Goal: Information Seeking & Learning: Learn about a topic

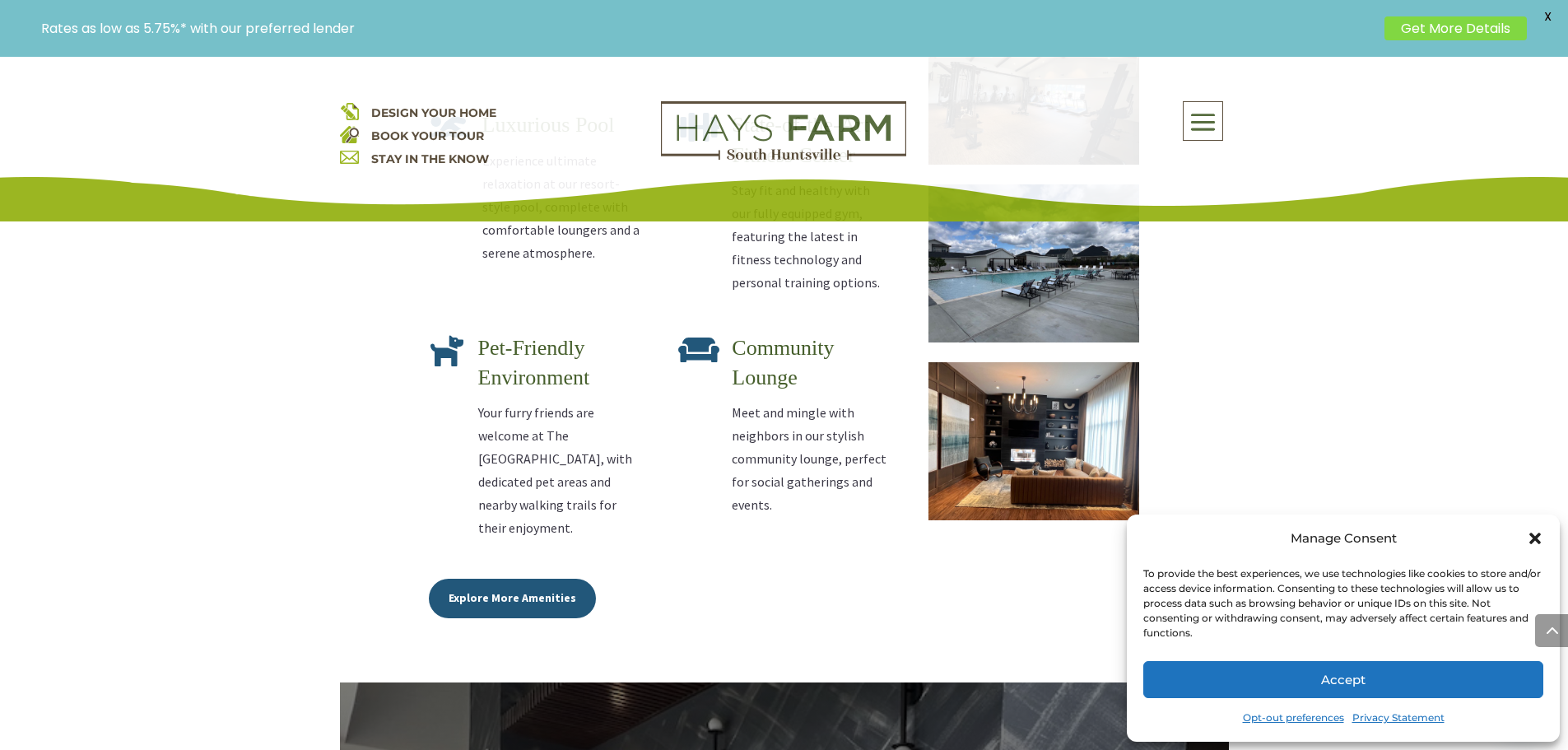
scroll to position [2718, 0]
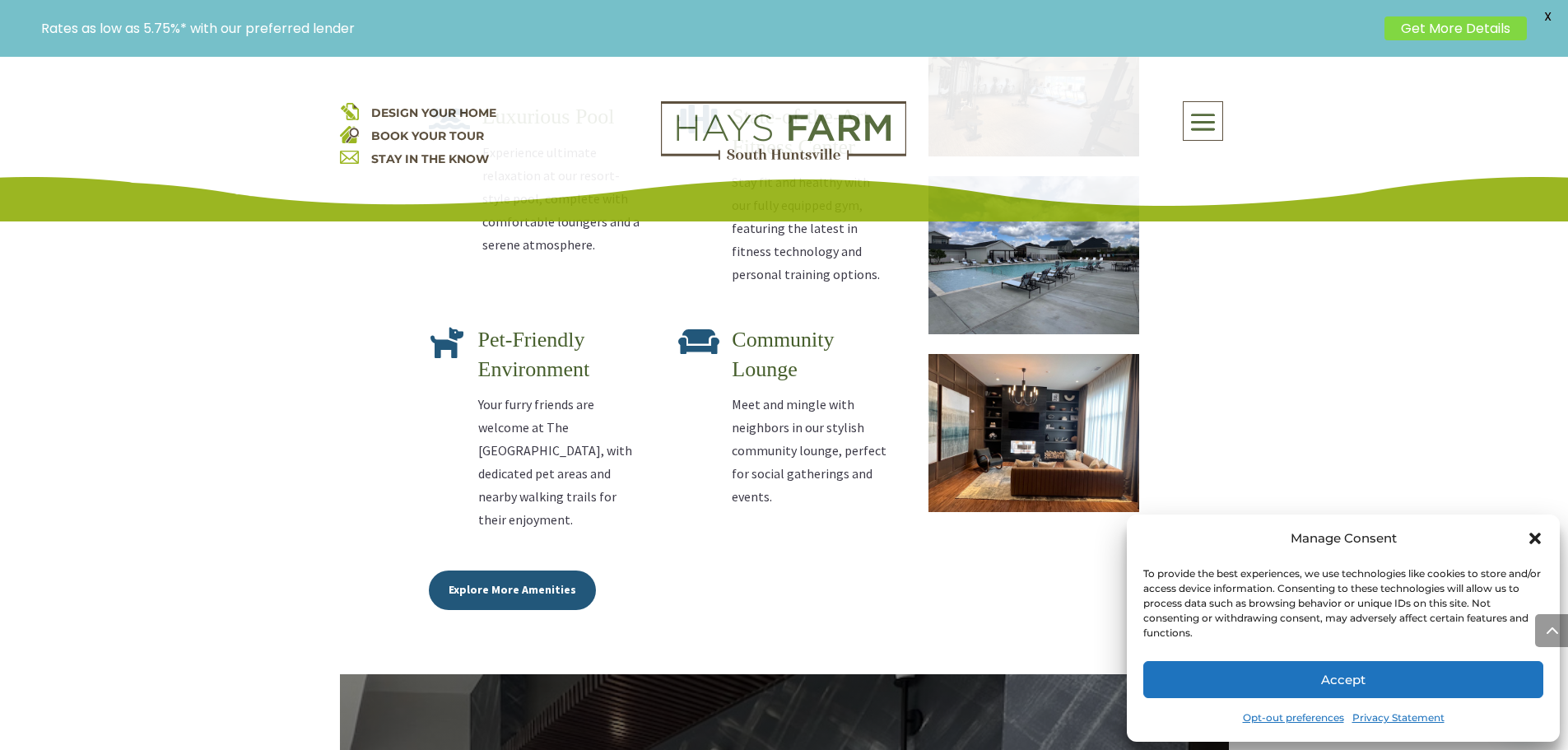
click at [1531, 533] on icon "Close dialog" at bounding box center [1535, 538] width 16 height 16
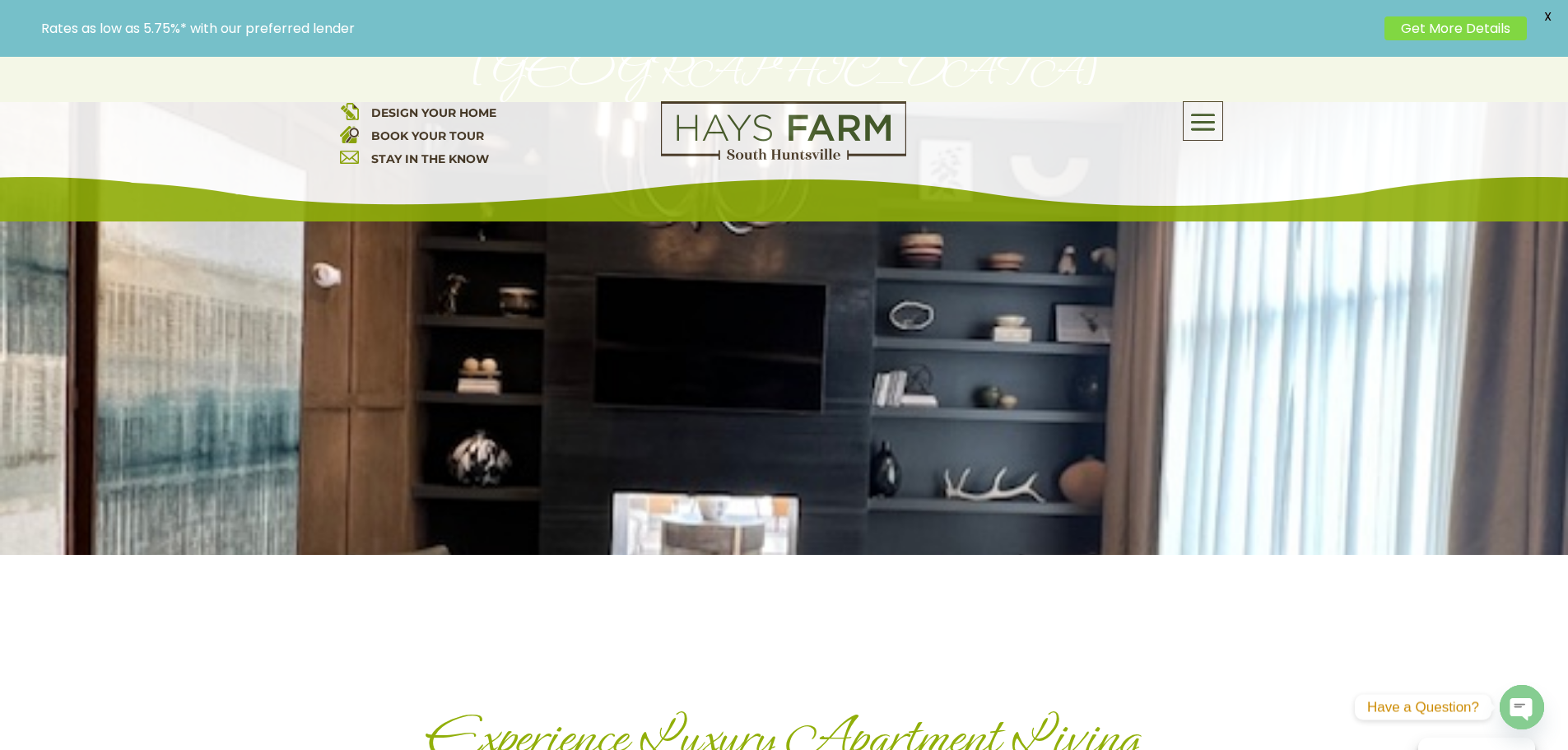
scroll to position [0, 0]
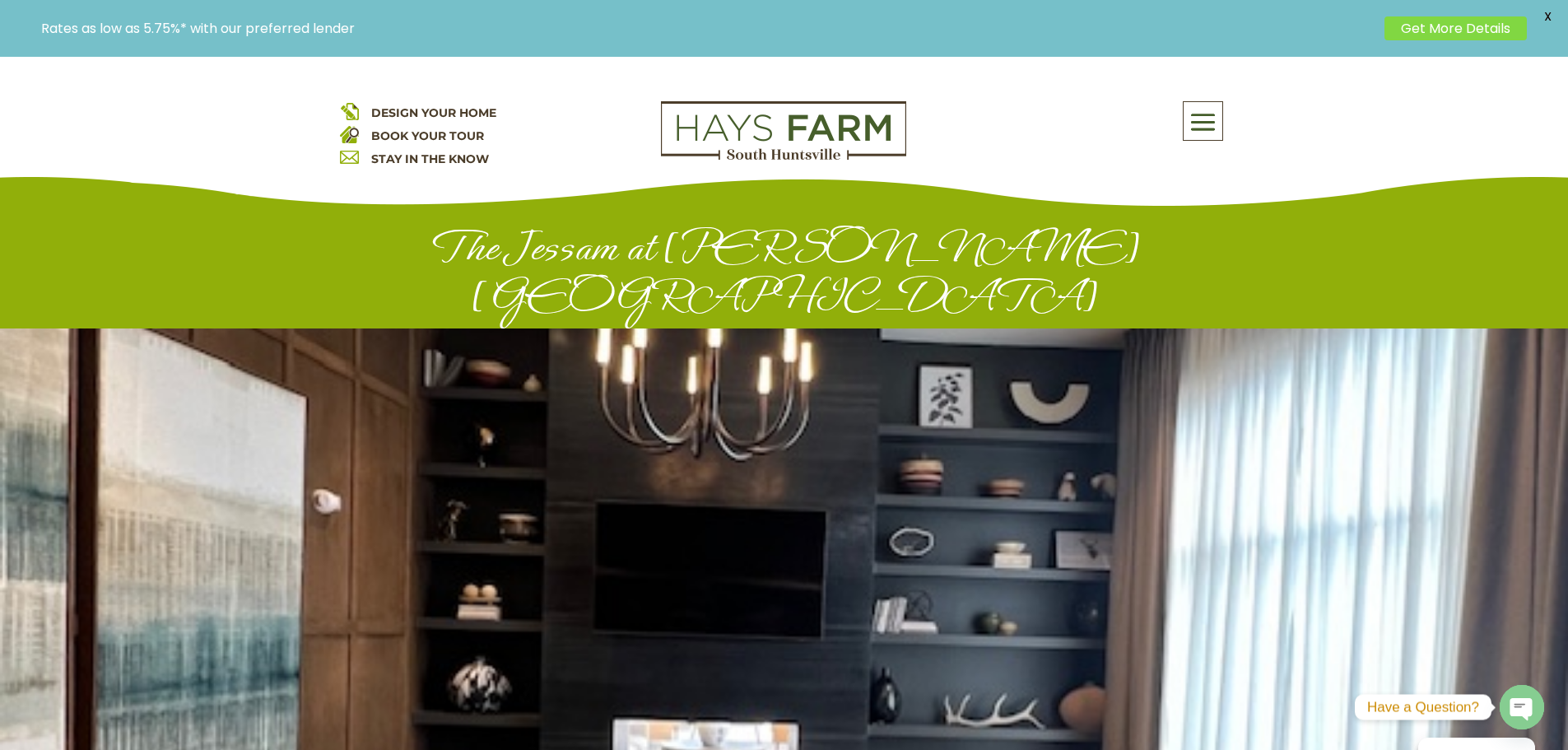
click at [1202, 115] on span at bounding box center [1203, 122] width 39 height 38
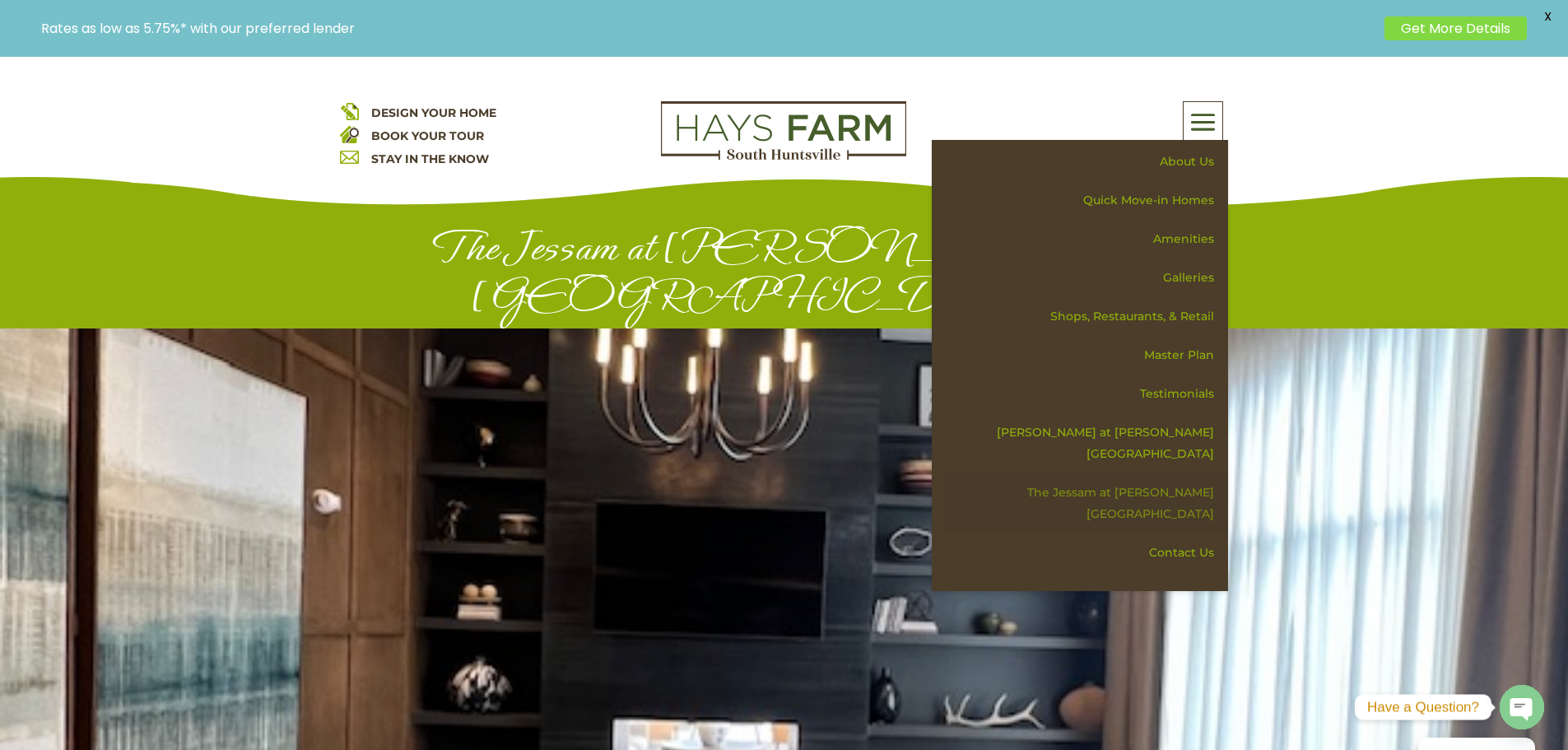
click at [1166, 474] on link "The Jessam at [PERSON_NAME][GEOGRAPHIC_DATA]" at bounding box center [1086, 504] width 285 height 60
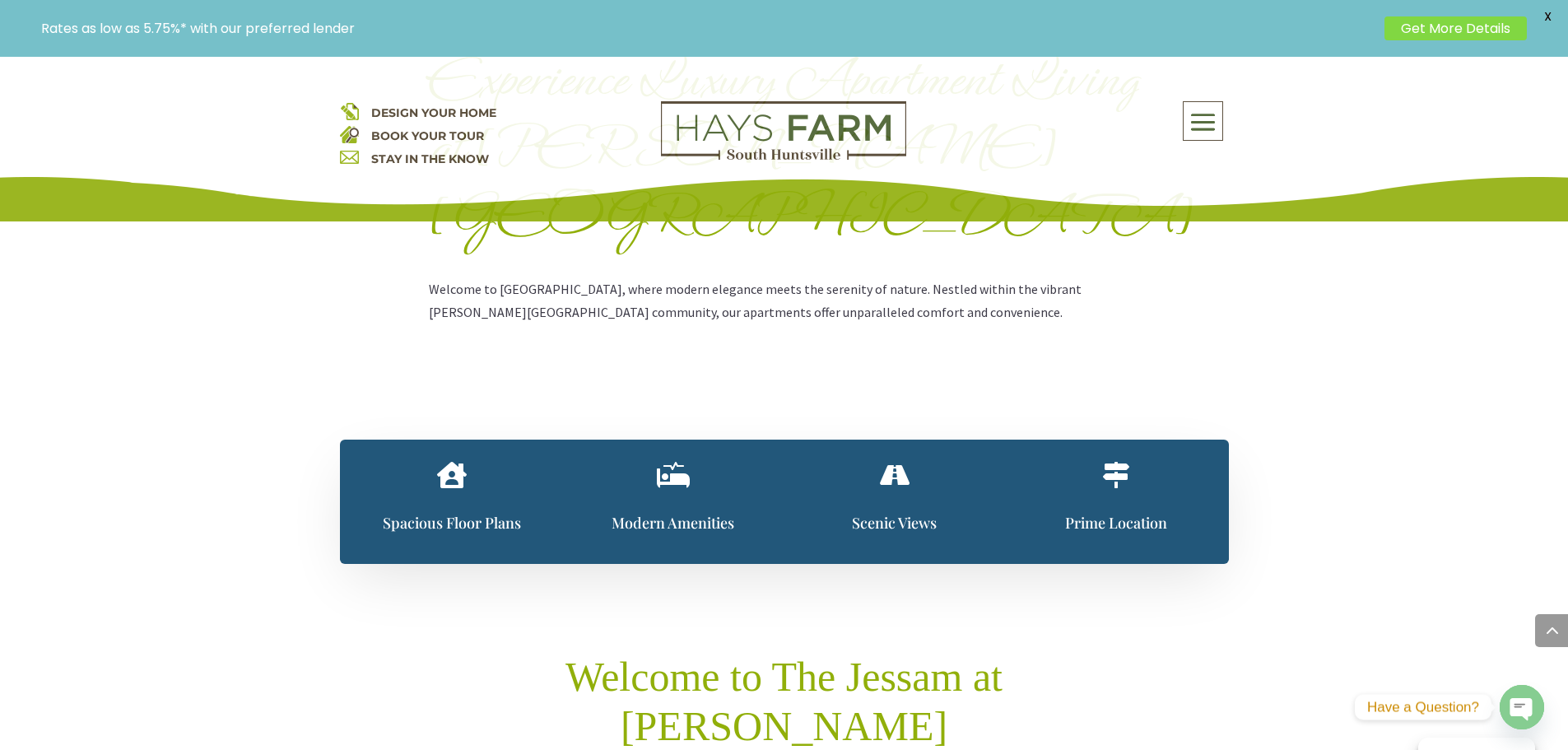
scroll to position [906, 0]
click at [444, 461] on div " Spacious Floor Plans" at bounding box center [452, 501] width 176 height 80
click at [452, 461] on span "" at bounding box center [452, 474] width 30 height 26
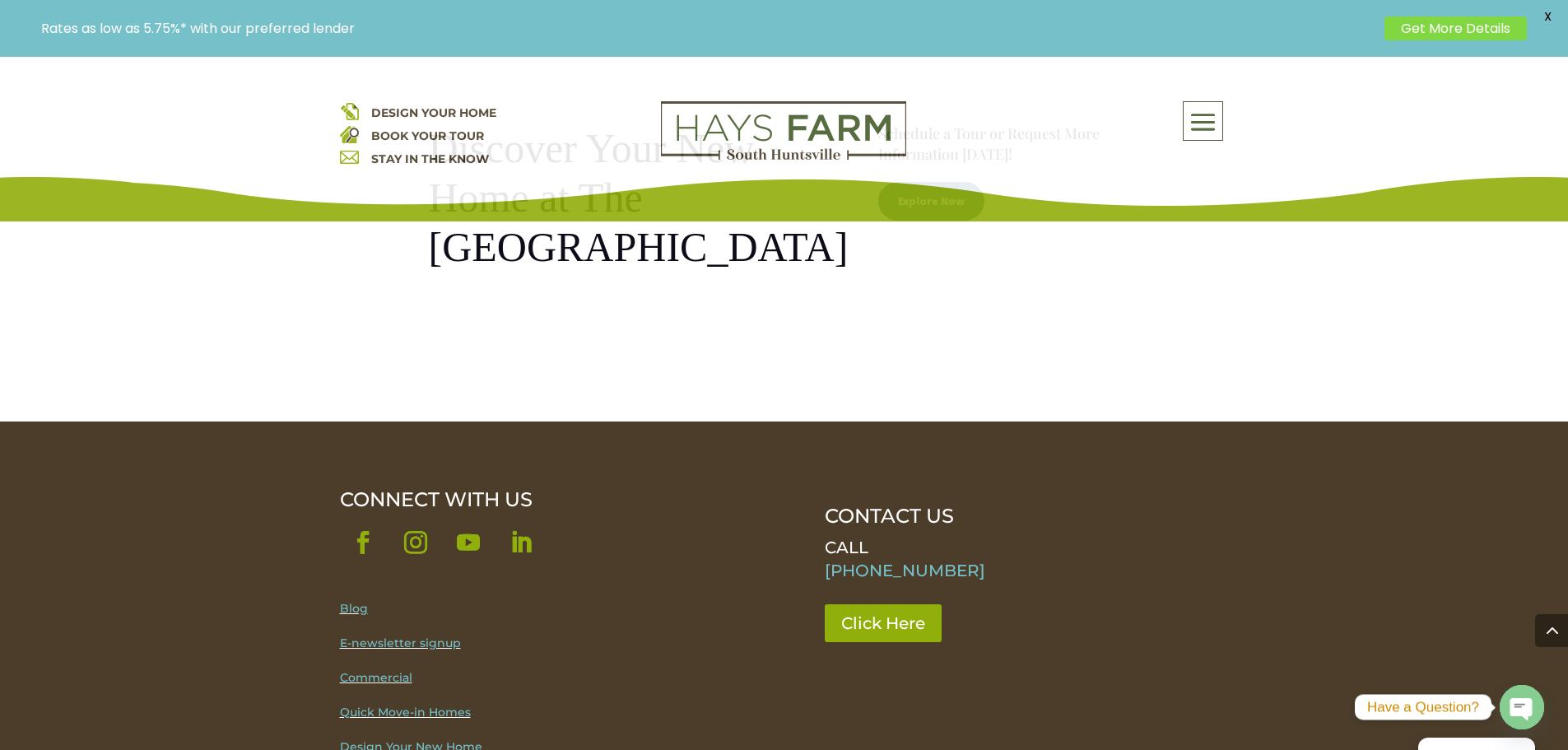
scroll to position [3831, 0]
